Goal: Task Accomplishment & Management: Use online tool/utility

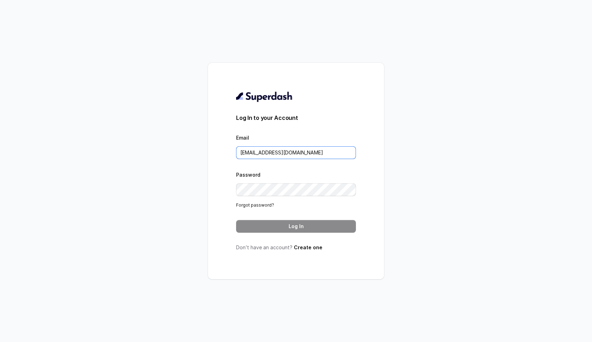
type input "sunny@convictionhr.com"
click at [306, 228] on button "Log In" at bounding box center [296, 226] width 120 height 13
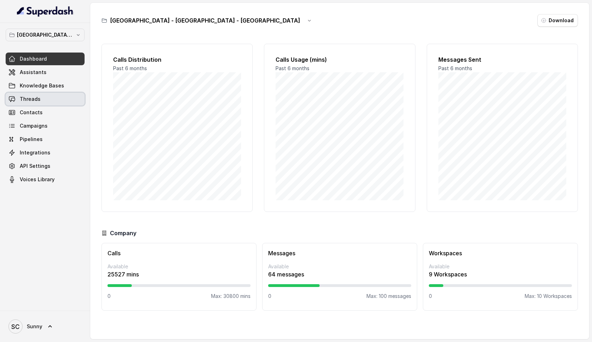
click at [27, 102] on span "Threads" at bounding box center [30, 99] width 21 height 7
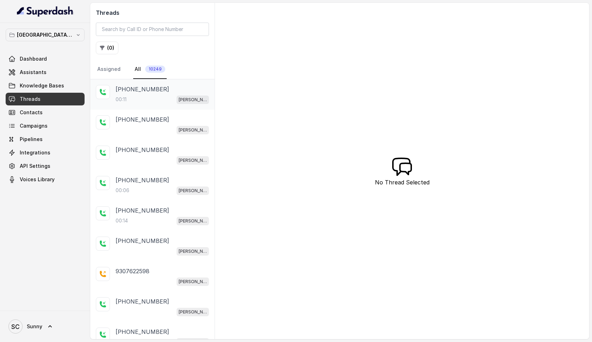
click at [131, 92] on p "[PHONE_NUMBER]" at bounding box center [143, 89] width 54 height 8
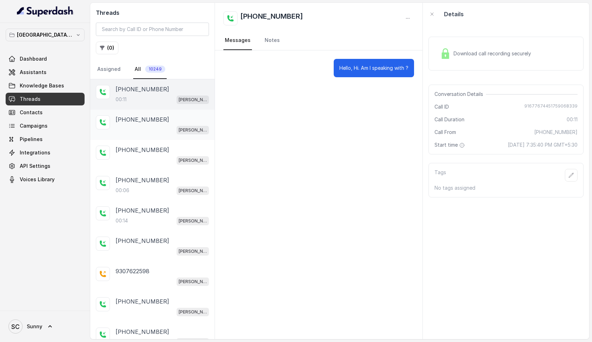
click at [129, 122] on p "+919167767445" at bounding box center [143, 119] width 54 height 8
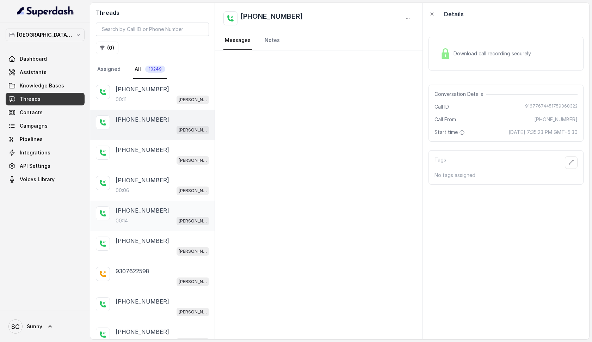
click at [129, 212] on p "+918655744112" at bounding box center [143, 210] width 54 height 8
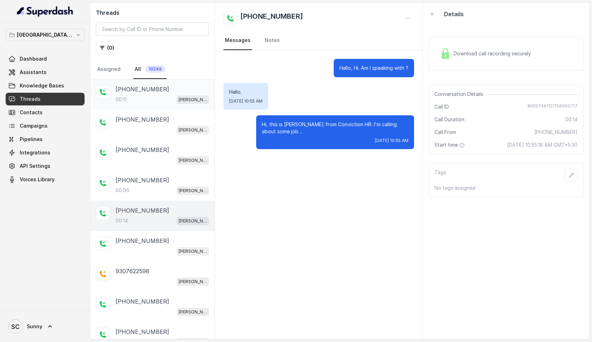
click at [139, 92] on p "+919167767445" at bounding box center [143, 89] width 54 height 8
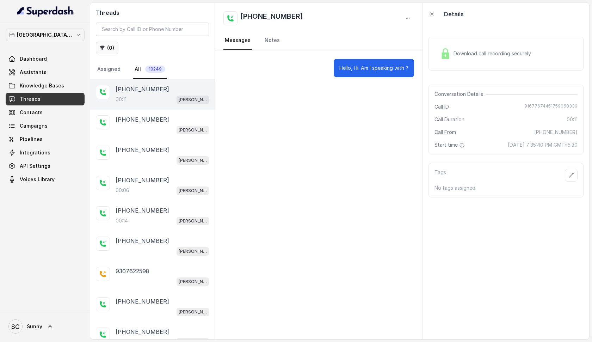
click at [107, 50] on button "( 0 )" at bounding box center [107, 48] width 23 height 13
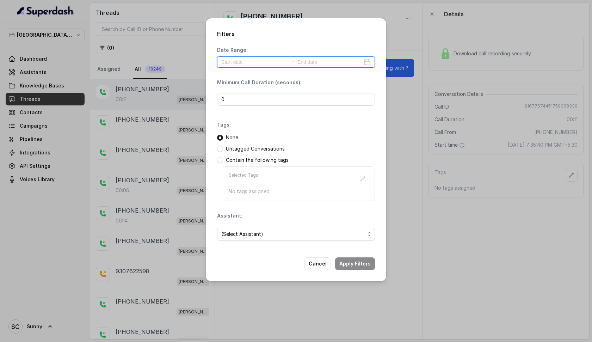
click at [246, 63] on input at bounding box center [253, 62] width 65 height 8
type input "2025-07-28"
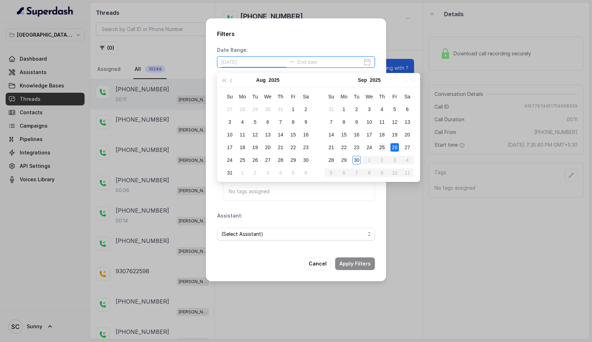
type input "2025-09-25"
click at [384, 146] on div "25" at bounding box center [382, 147] width 8 height 8
type input "2025-09-29"
click at [345, 158] on div "29" at bounding box center [344, 160] width 8 height 8
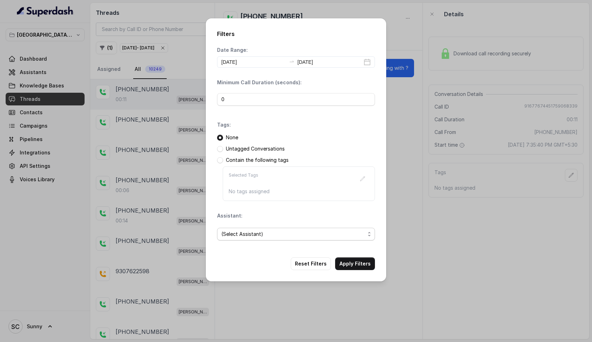
click at [245, 233] on span "(Select Assistant)" at bounding box center [293, 234] width 144 height 8
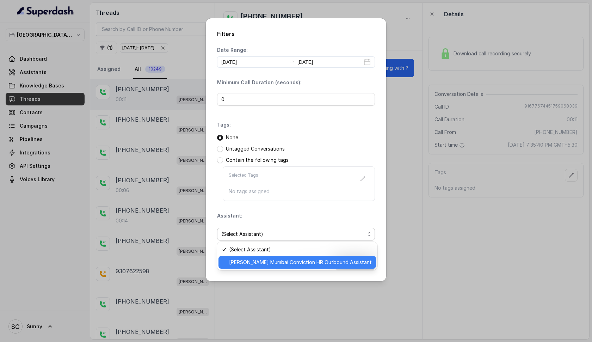
click at [251, 264] on span "[PERSON_NAME] Mumbai Conviction HR Outbound Assistant" at bounding box center [300, 262] width 143 height 8
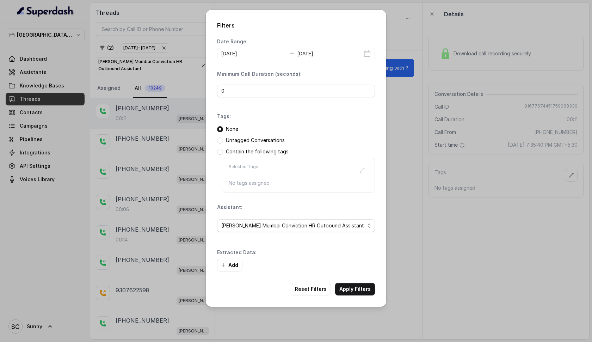
click at [350, 265] on div "Add" at bounding box center [296, 265] width 158 height 13
click at [356, 292] on button "Apply Filters" at bounding box center [355, 289] width 40 height 13
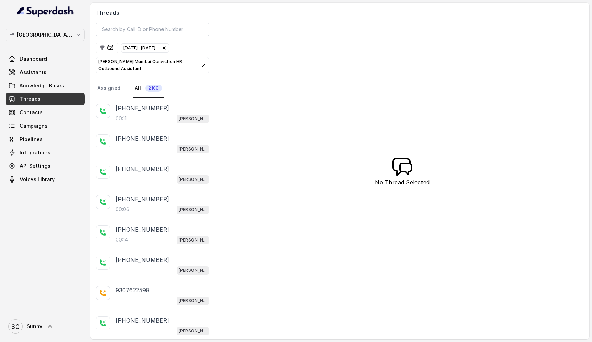
click at [141, 66] on p "[PERSON_NAME] Mumbai Conviction HR Outbound Assistant" at bounding box center [146, 65] width 97 height 14
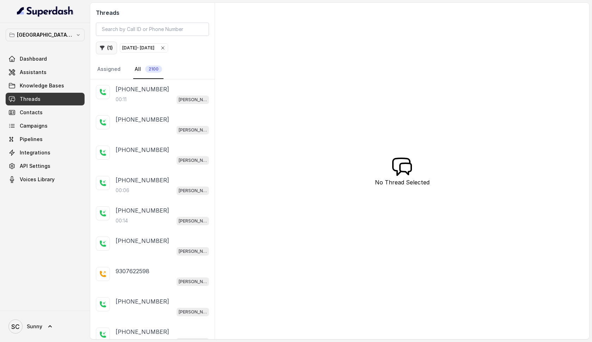
click at [108, 48] on button "( 1 )" at bounding box center [106, 48] width 21 height 13
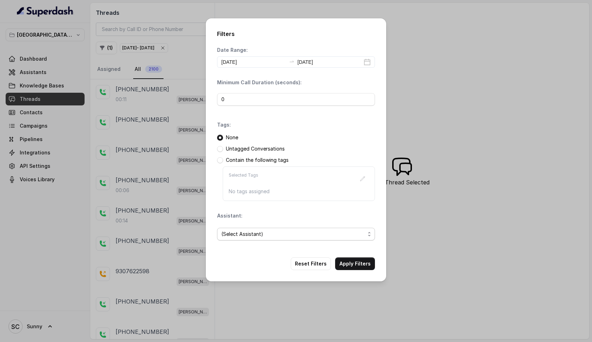
click at [269, 233] on span "(Select Assistant)" at bounding box center [293, 234] width 144 height 8
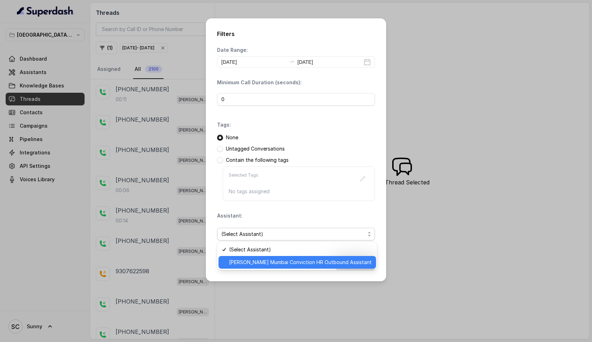
click at [268, 262] on span "[PERSON_NAME] Mumbai Conviction HR Outbound Assistant" at bounding box center [300, 262] width 143 height 8
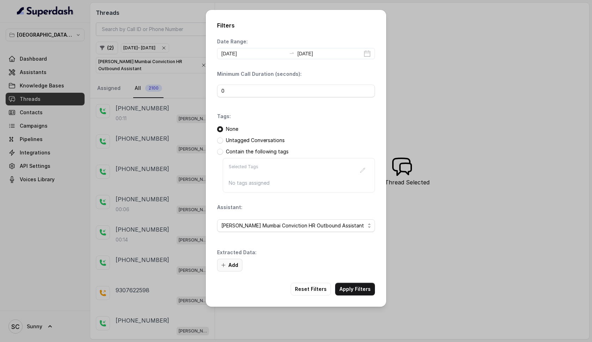
click at [231, 265] on button "Add" at bounding box center [229, 265] width 25 height 13
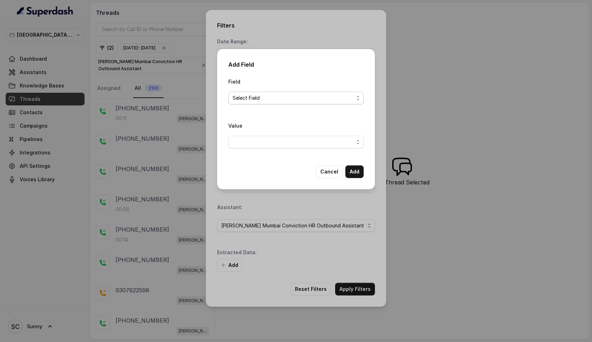
click at [261, 98] on span "Select Field" at bounding box center [293, 98] width 121 height 8
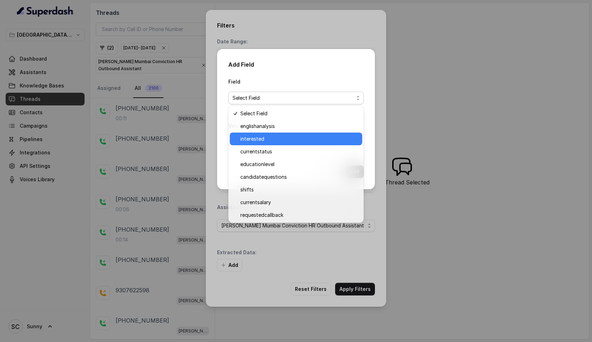
click at [265, 140] on span "interested" at bounding box center [299, 139] width 118 height 8
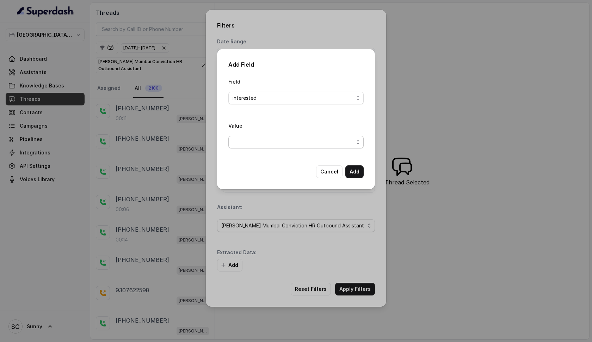
click at [317, 145] on span "button" at bounding box center [295, 142] width 135 height 13
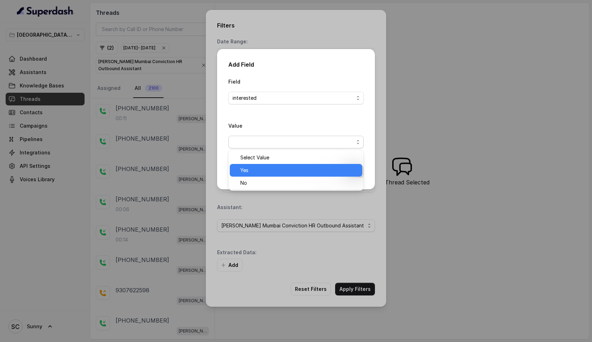
click at [271, 167] on span "Yes" at bounding box center [299, 170] width 118 height 8
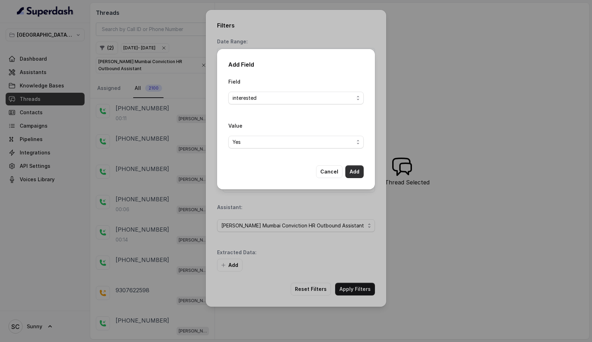
click at [352, 170] on button "Add" at bounding box center [354, 171] width 18 height 13
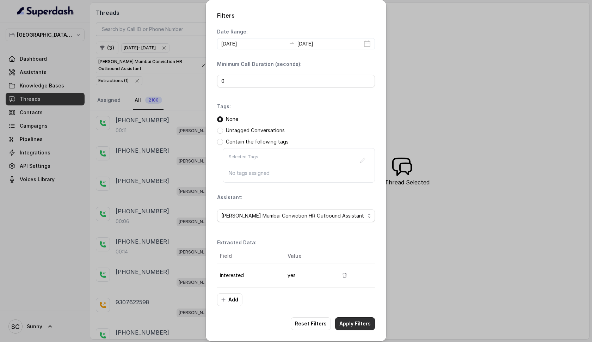
click at [352, 323] on button "Apply Filters" at bounding box center [355, 323] width 40 height 13
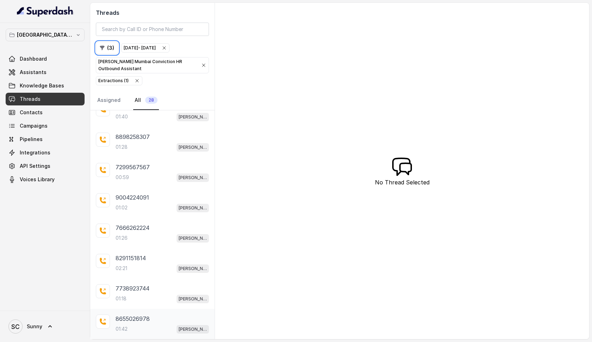
click at [131, 318] on p "8655026978" at bounding box center [133, 318] width 34 height 8
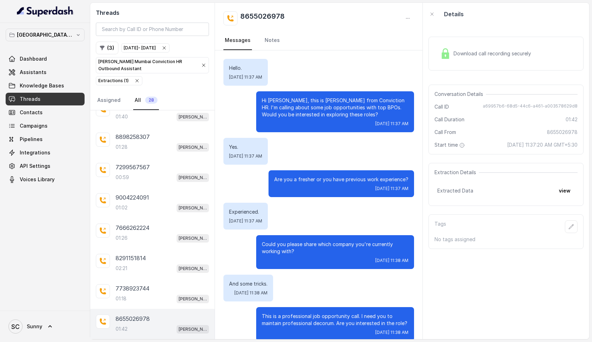
click at [492, 58] on div "Download call recording securely" at bounding box center [485, 53] width 97 height 16
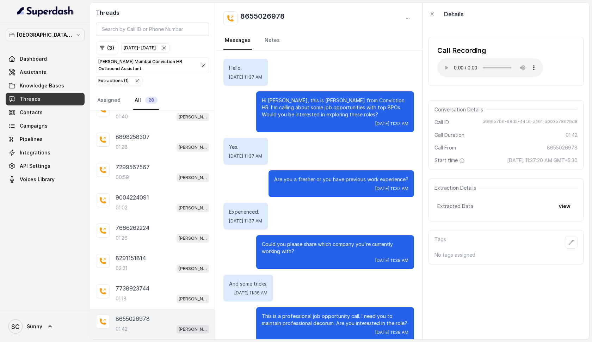
click at [446, 63] on audio "Your browser does not support the audio element." at bounding box center [490, 67] width 106 height 19
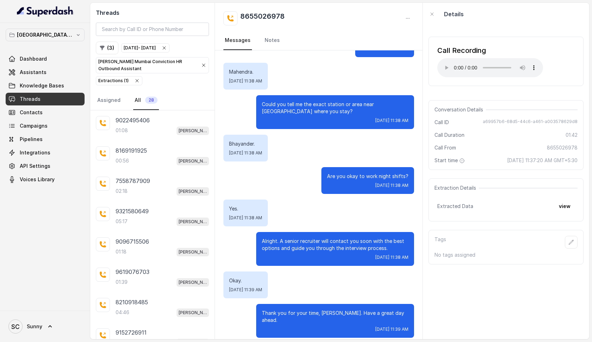
click at [445, 63] on audio "Your browser does not support the audio element." at bounding box center [490, 67] width 106 height 19
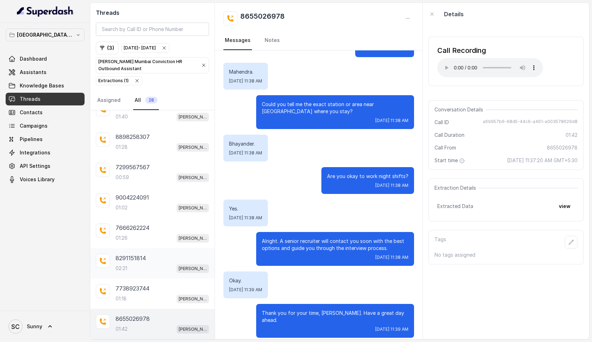
scroll to position [621, 0]
click at [130, 298] on div "01:18 Kemp Mumbai Conviction HR Outbound Assistant" at bounding box center [162, 298] width 93 height 9
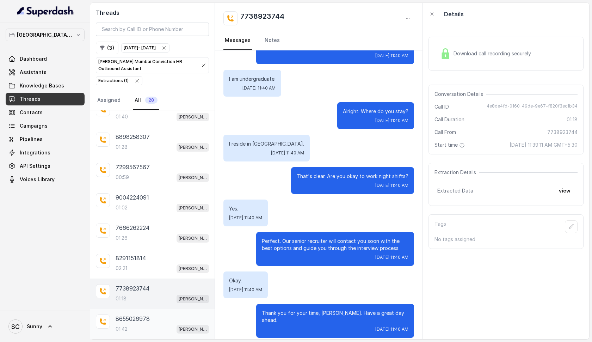
click at [130, 323] on p "8655026978" at bounding box center [133, 318] width 34 height 8
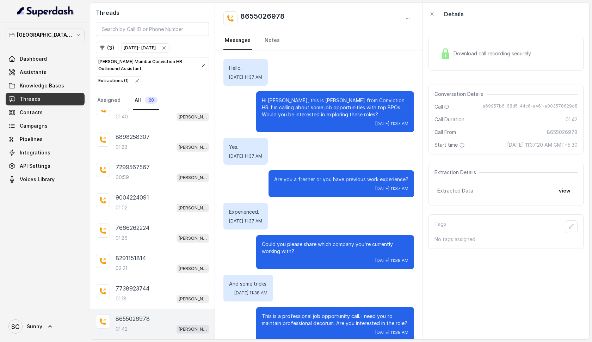
scroll to position [550, 0]
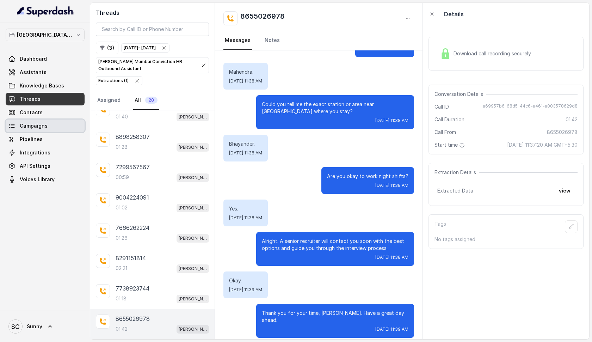
click at [35, 130] on link "Campaigns" at bounding box center [45, 126] width 79 height 13
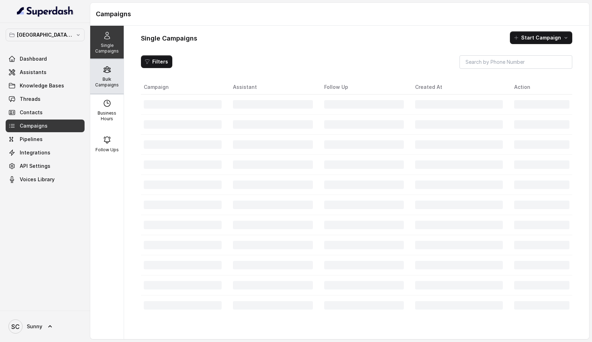
click at [107, 81] on p "Bulk Campaigns" at bounding box center [107, 81] width 28 height 11
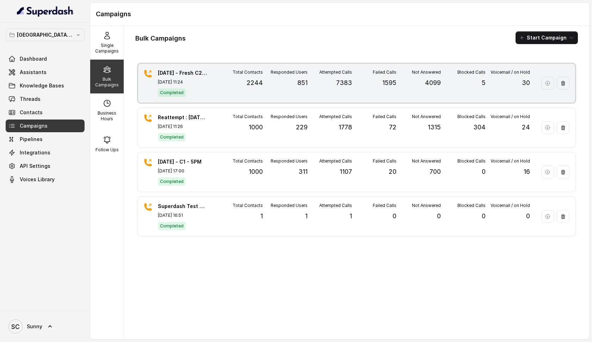
click at [355, 81] on div "Failed Calls 1595" at bounding box center [374, 82] width 44 height 27
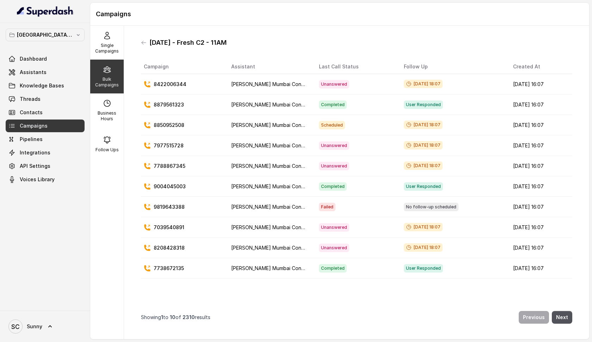
click at [108, 74] on div "Bulk Campaigns" at bounding box center [106, 77] width 33 height 34
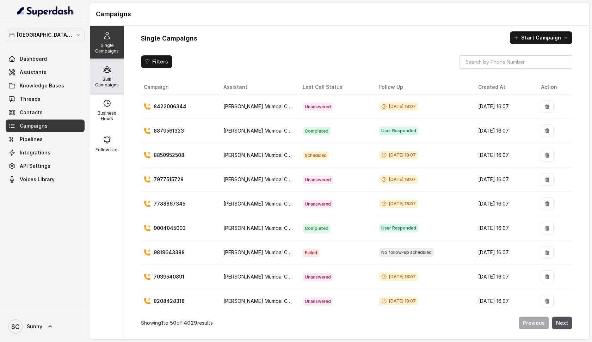
click at [110, 78] on p "Bulk Campaigns" at bounding box center [107, 81] width 28 height 11
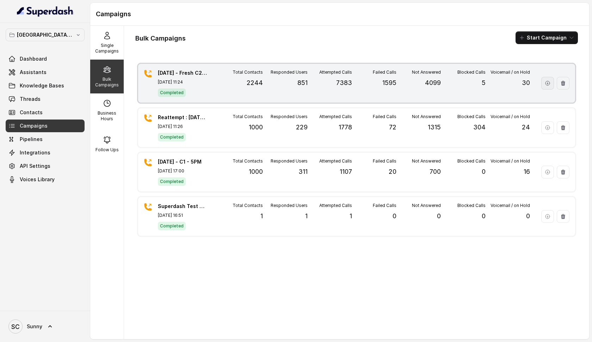
click at [549, 83] on icon "button" at bounding box center [548, 83] width 6 height 6
